Goal: Transaction & Acquisition: Subscribe to service/newsletter

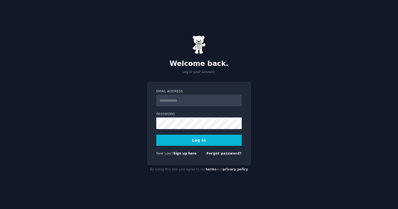
click at [191, 100] on input "Email Address" at bounding box center [198, 101] width 85 height 12
type input "**********"
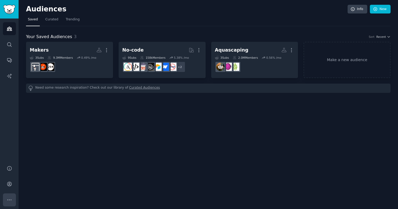
click at [11, 199] on icon "Sidebar" at bounding box center [10, 201] width 6 height 6
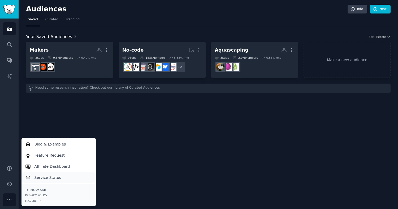
click at [38, 177] on p "Service Status" at bounding box center [47, 178] width 27 height 6
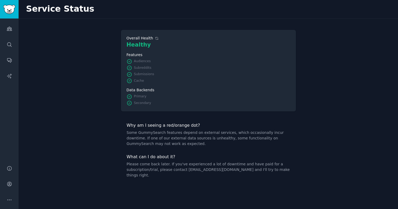
click at [112, 77] on div "Healthy Overall Health Healthy Features Audiences Subreddits Submissions Cache …" at bounding box center [208, 114] width 379 height 191
click at [96, 103] on div "Healthy Overall Health Healthy Features Audiences Subreddits Submissions Cache …" at bounding box center [208, 114] width 379 height 191
click at [7, 30] on icon "Sidebar" at bounding box center [9, 29] width 5 height 4
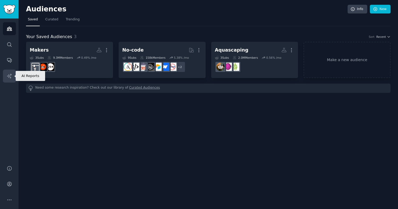
click at [11, 75] on icon "Sidebar" at bounding box center [10, 76] width 6 height 6
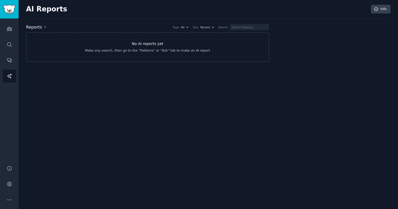
click at [145, 47] on link "No AI reports yet Make any search, then go to the "Patterns" or "Ask" tab to ma…" at bounding box center [147, 47] width 243 height 30
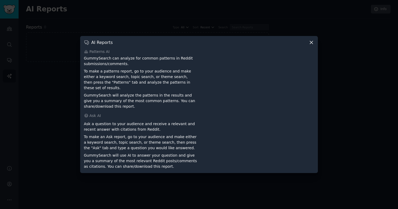
click at [113, 26] on div at bounding box center [199, 104] width 398 height 209
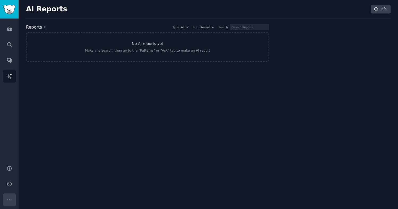
click at [12, 201] on button "More" at bounding box center [9, 200] width 13 height 13
click at [10, 184] on icon "Sidebar" at bounding box center [10, 185] width 6 height 6
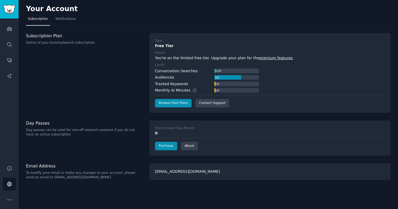
click at [266, 57] on link "premium features" at bounding box center [275, 58] width 33 height 4
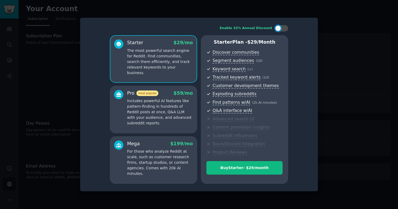
click at [153, 107] on p "Includes powerful AI features like pattern-finding in hundreds of Reddit posts …" at bounding box center [160, 112] width 66 height 28
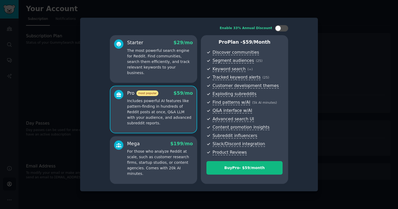
click at [153, 148] on div "Mega $ 199 /mo For those who analyze Reddit at scale, such as customer research…" at bounding box center [160, 159] width 66 height 36
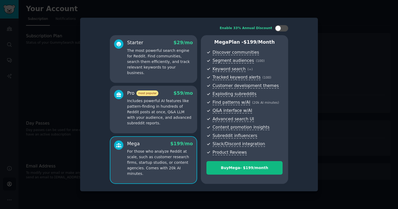
click at [151, 109] on p "Includes powerful AI features like pattern-finding in hundreds of Reddit posts …" at bounding box center [160, 112] width 66 height 28
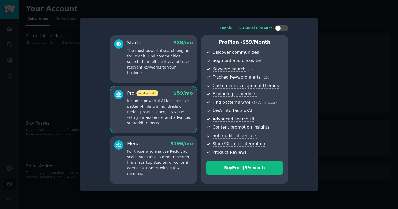
click at [148, 63] on p "The most powerful search engine for Reddit. Find communities, search them effic…" at bounding box center [160, 62] width 66 height 28
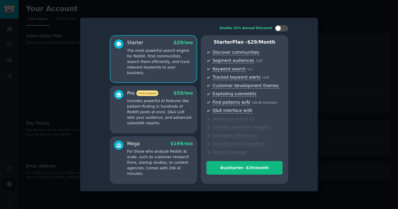
click at [149, 103] on p "Includes powerful AI features like pattern-finding in hundreds of Reddit posts …" at bounding box center [160, 112] width 66 height 28
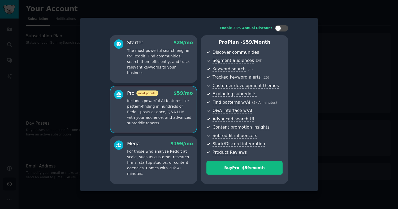
click at [148, 153] on p "For those who analyze Reddit at scale, such as customer research firms, startup…" at bounding box center [160, 163] width 66 height 28
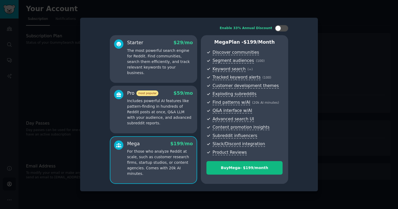
click at [150, 107] on p "Includes powerful AI features like pattern-finding in hundreds of Reddit posts …" at bounding box center [160, 112] width 66 height 28
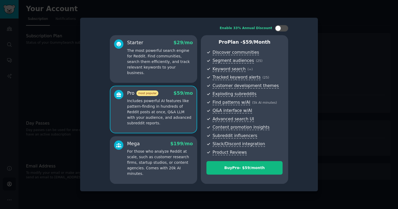
click at [151, 64] on p "The most powerful search engine for Reddit. Find communities, search them effic…" at bounding box center [160, 62] width 66 height 28
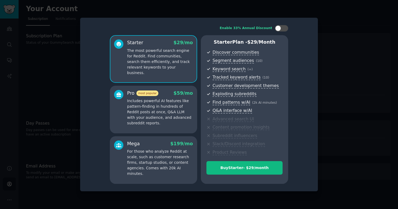
click at [151, 98] on p "Includes powerful AI features like pattern-finding in hundreds of Reddit posts …" at bounding box center [160, 112] width 66 height 28
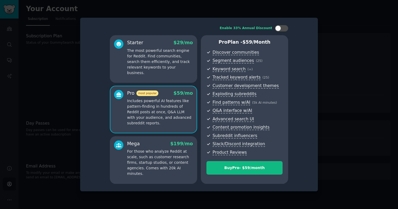
click at [195, 10] on div at bounding box center [199, 104] width 398 height 209
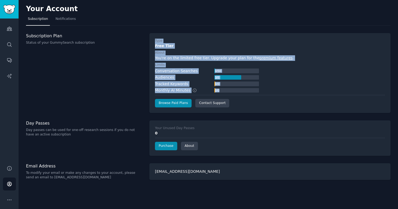
drag, startPoint x: 155, startPoint y: 41, endPoint x: 278, endPoint y: 93, distance: 133.2
click at [278, 93] on div "Type Free Tier About You're on the limited free tier. Upgrade your plan for the…" at bounding box center [270, 73] width 230 height 69
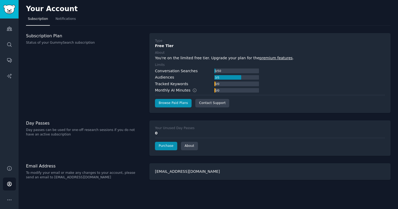
click at [272, 51] on label "About" at bounding box center [270, 53] width 230 height 5
